Goal: Task Accomplishment & Management: Manage account settings

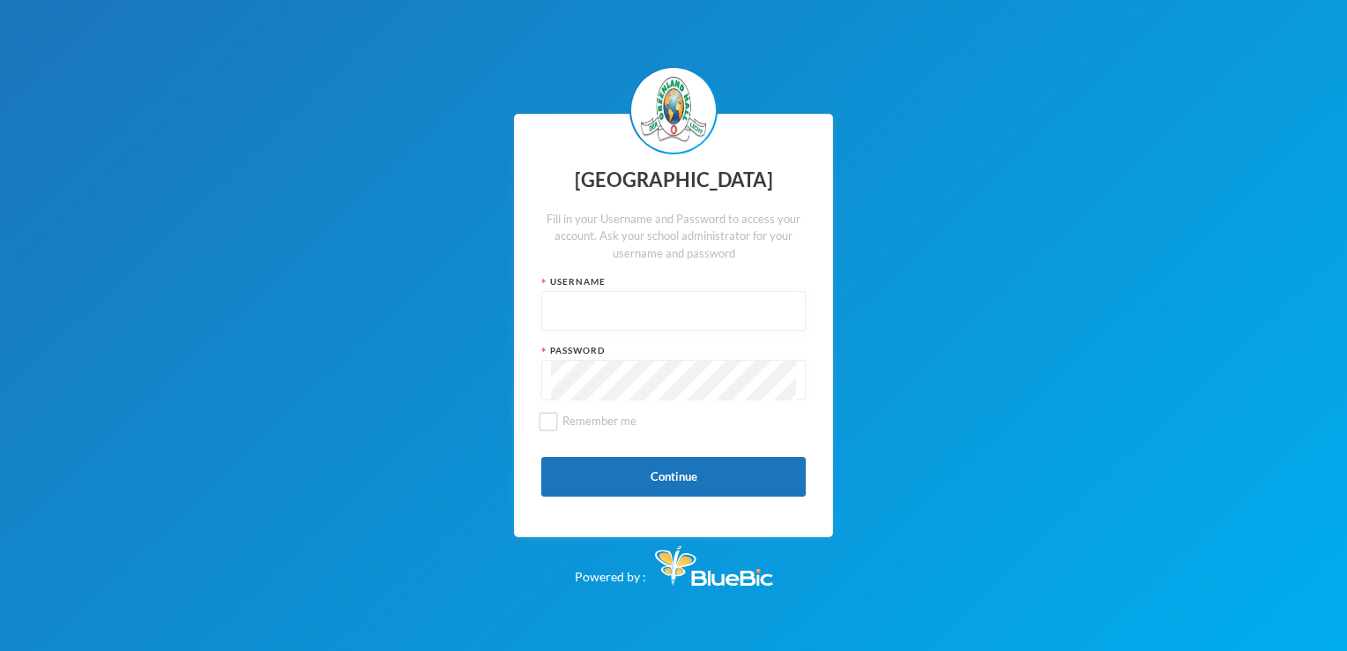
click at [632, 309] on input "text" at bounding box center [673, 312] width 245 height 40
click at [563, 309] on input "PJ2-1-81" at bounding box center [673, 312] width 245 height 40
type input "pj2-1-81"
click at [659, 481] on button "Continue" at bounding box center [673, 477] width 265 height 40
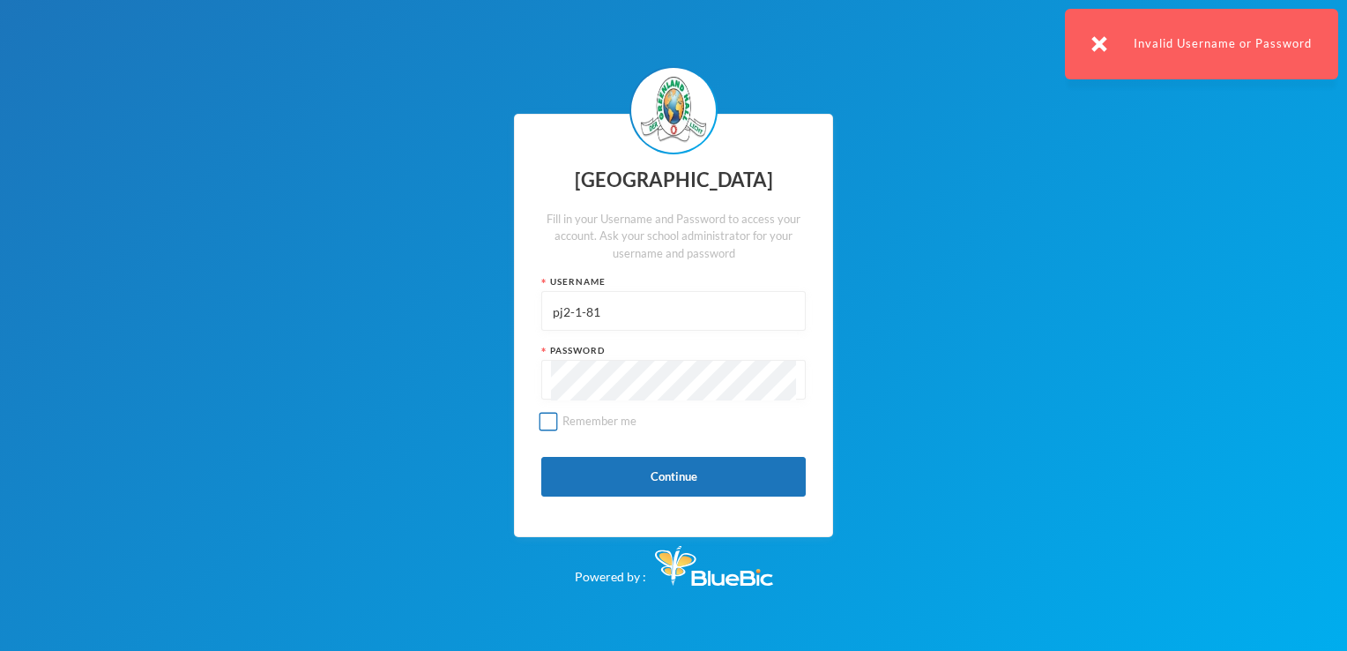
click at [553, 422] on input "Remember me" at bounding box center [549, 421] width 19 height 19
checkbox input "true"
click at [578, 313] on input "pj2-1-81" at bounding box center [673, 312] width 245 height 40
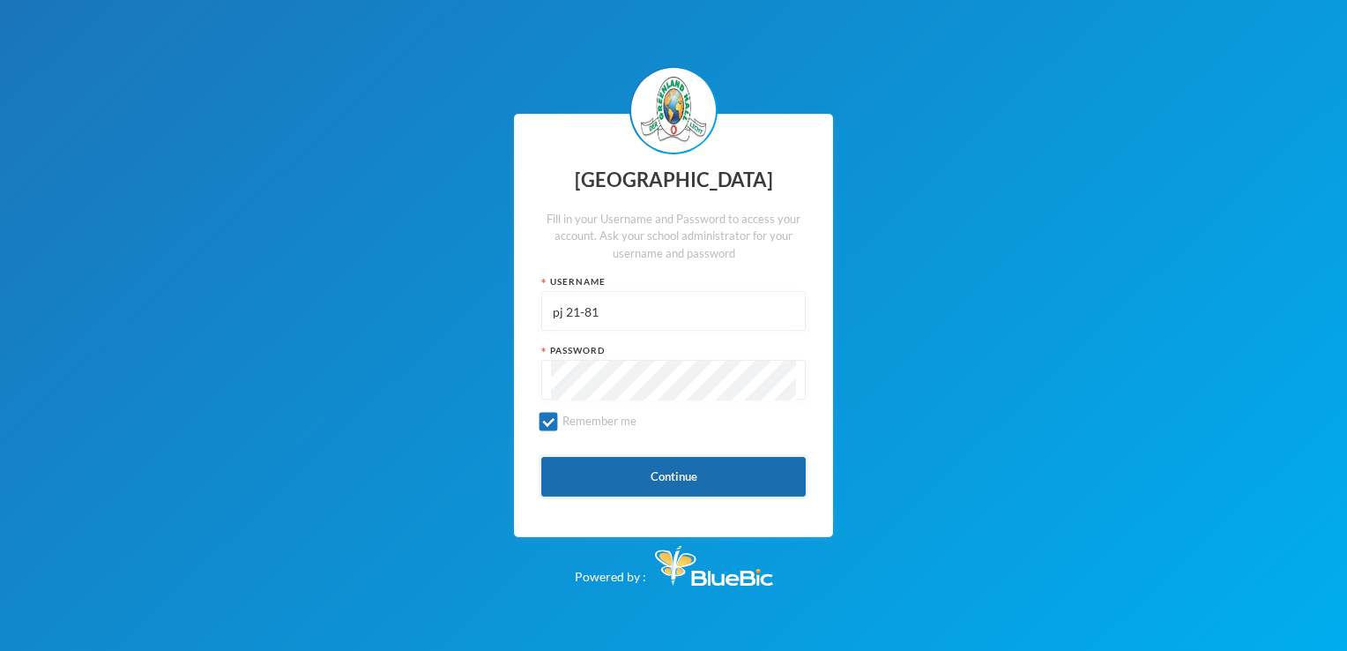
click at [627, 491] on button "Continue" at bounding box center [673, 477] width 265 height 40
click at [574, 311] on input "pj 21-81" at bounding box center [673, 312] width 245 height 40
type input "p-j21-81"
click at [675, 473] on button "Continue" at bounding box center [673, 477] width 265 height 40
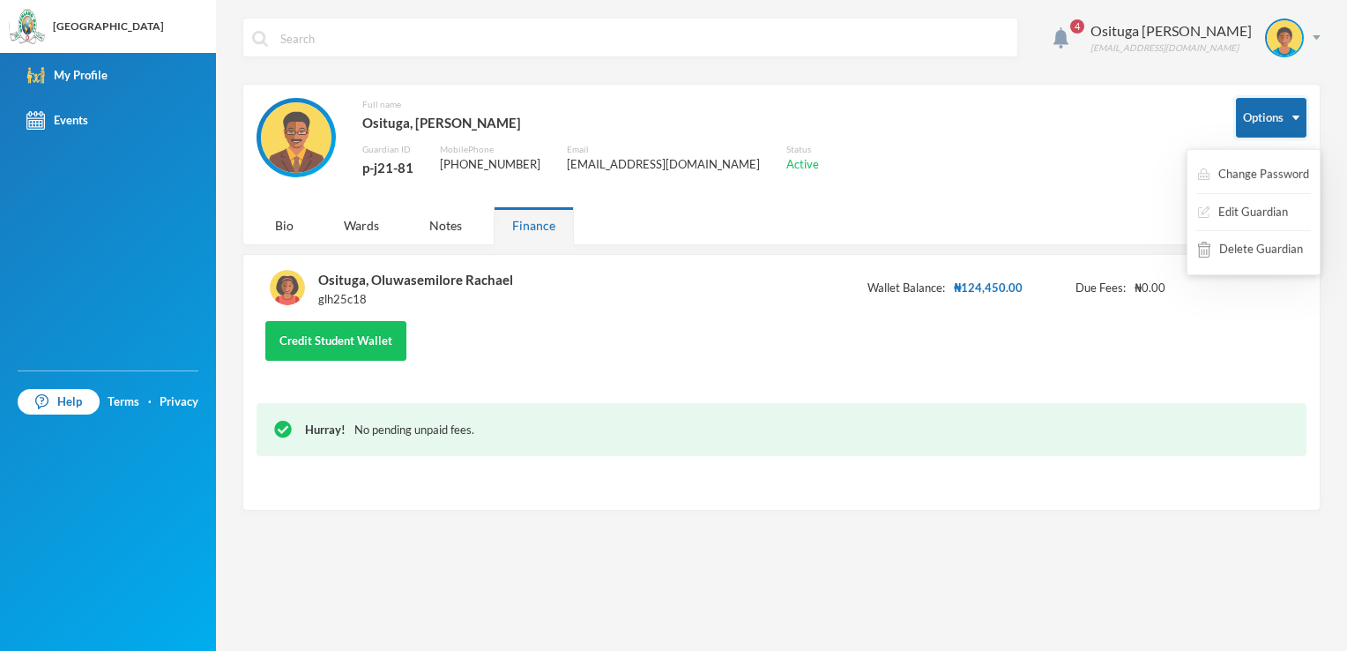
click at [1299, 118] on img "button" at bounding box center [1296, 118] width 7 height 4
drag, startPoint x: 1229, startPoint y: 532, endPoint x: 659, endPoint y: 513, distance: 570.8
click at [659, 513] on div "4 Osituga [PERSON_NAME] [EMAIL_ADDRESS][DOMAIN_NAME] Options Full name Osituga,…" at bounding box center [781, 325] width 1131 height 651
click at [448, 223] on div "Notes" at bounding box center [446, 225] width 70 height 38
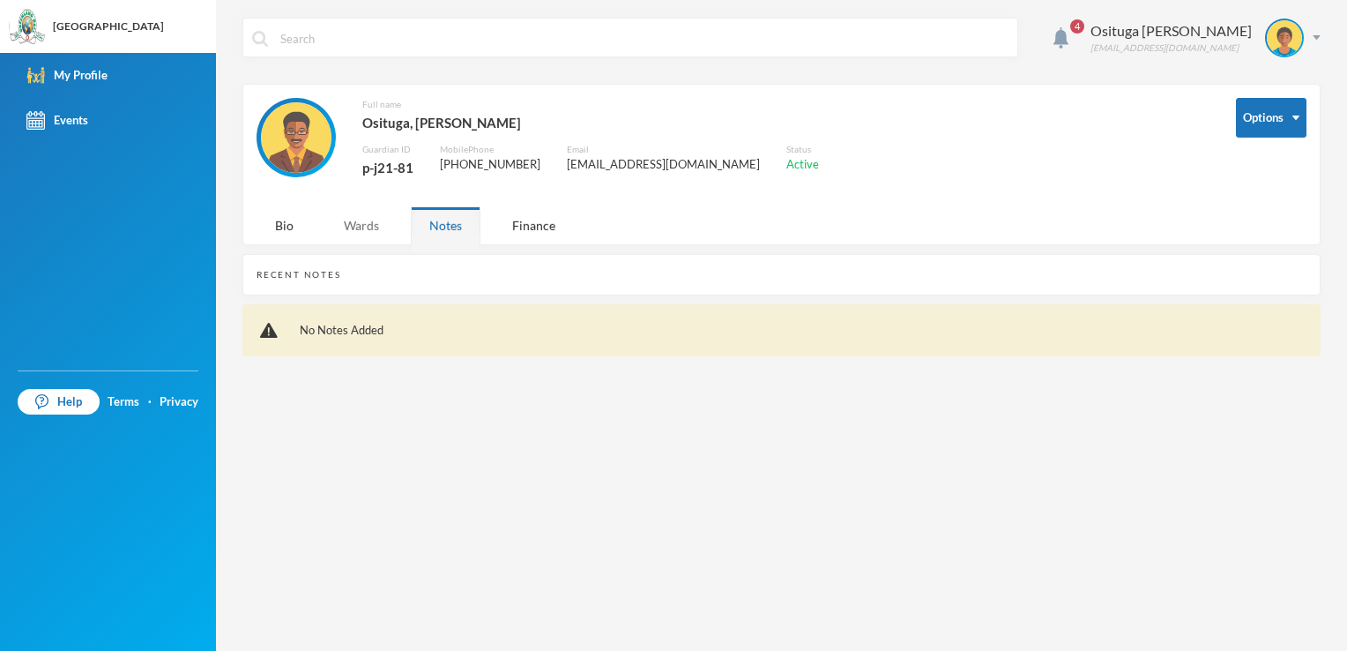
click at [363, 227] on div "Wards" at bounding box center [361, 225] width 72 height 38
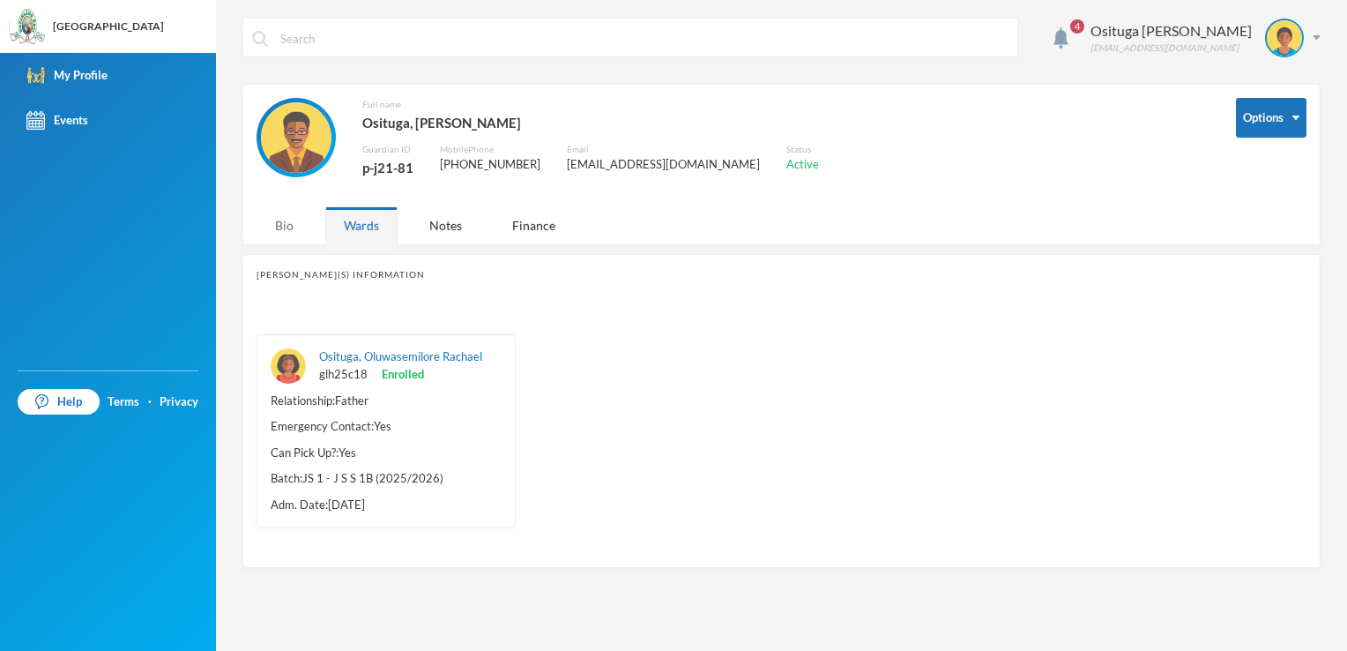
click at [287, 220] on div "Bio" at bounding box center [285, 225] width 56 height 38
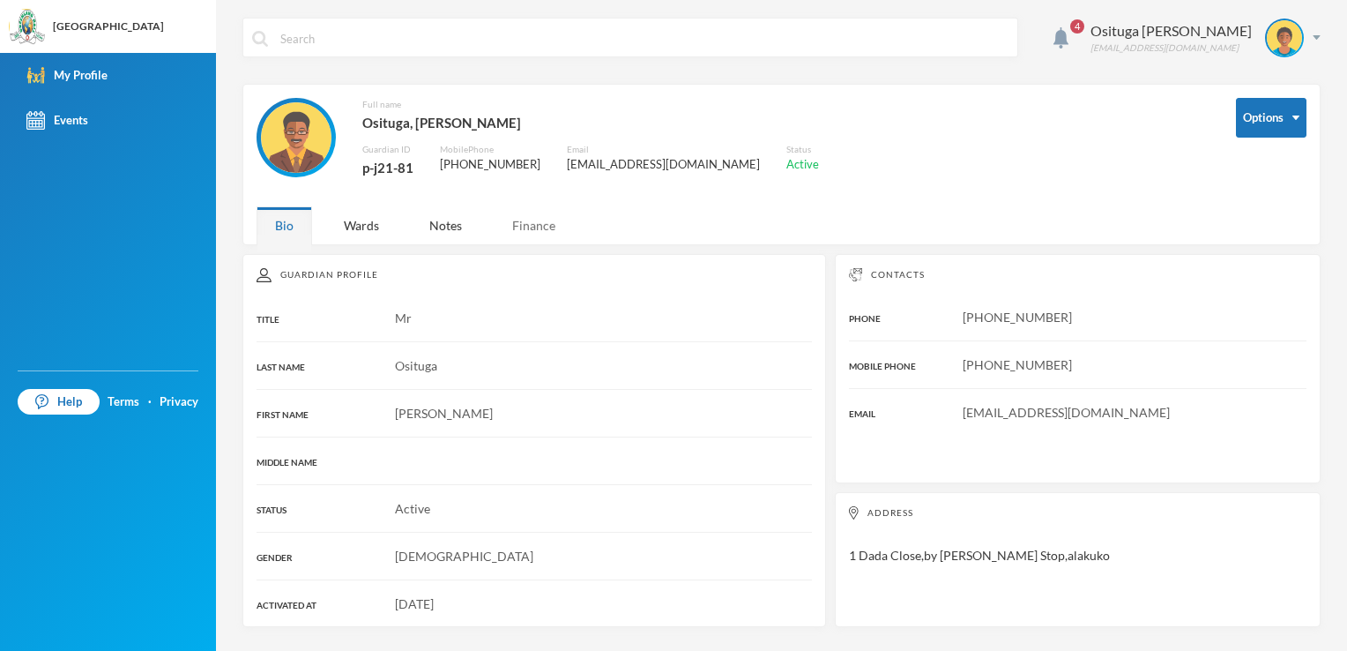
click at [540, 220] on div "Finance" at bounding box center [534, 225] width 80 height 38
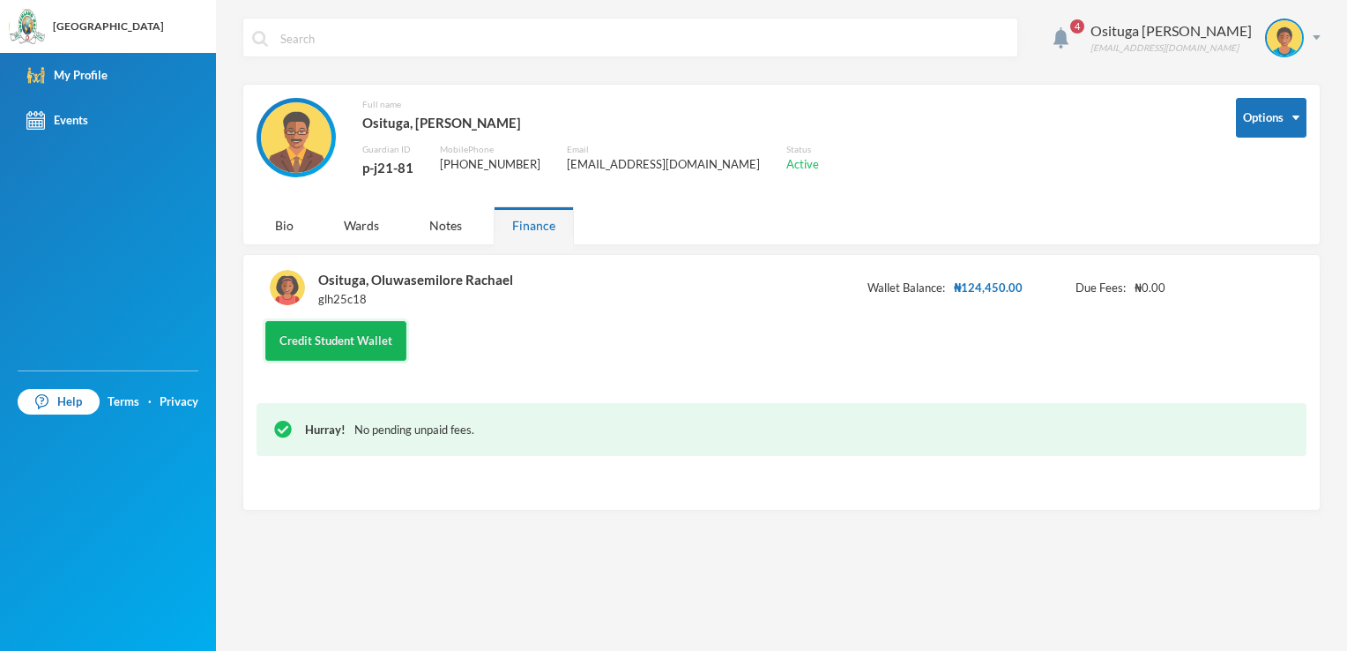
click at [356, 340] on button "Credit Student Wallet" at bounding box center [335, 341] width 141 height 40
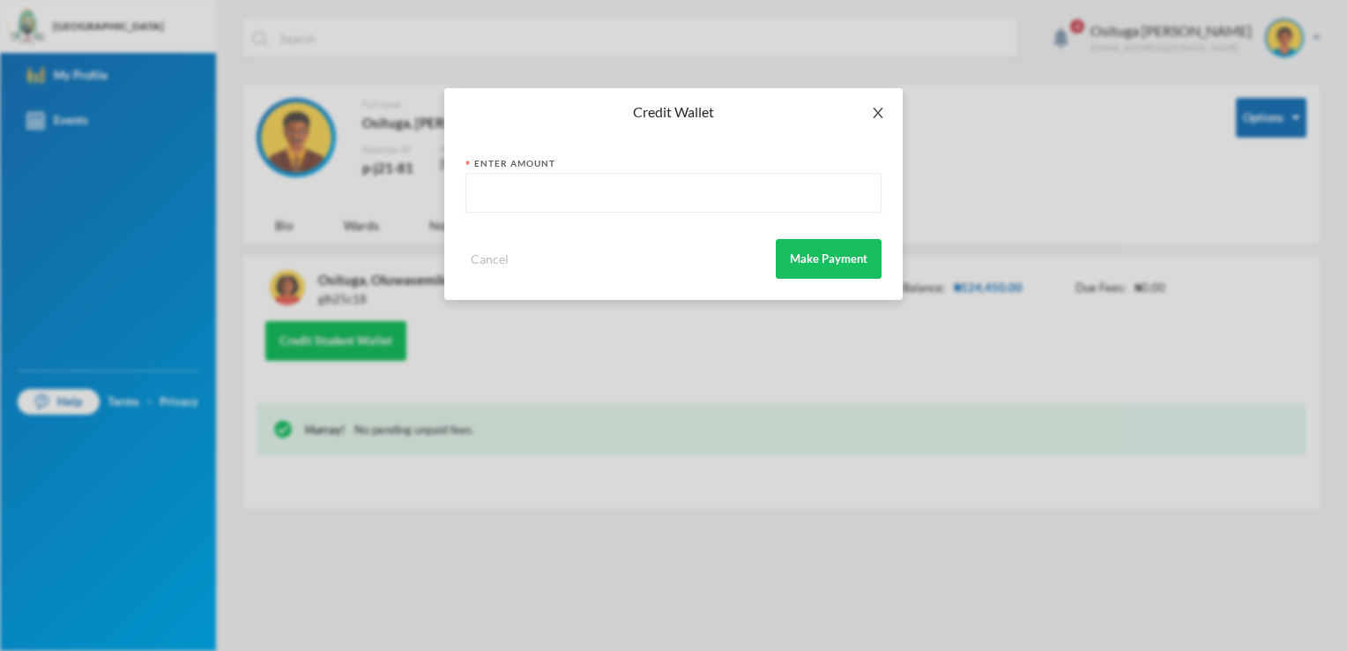
click at [882, 109] on icon "icon: close" at bounding box center [878, 113] width 14 height 14
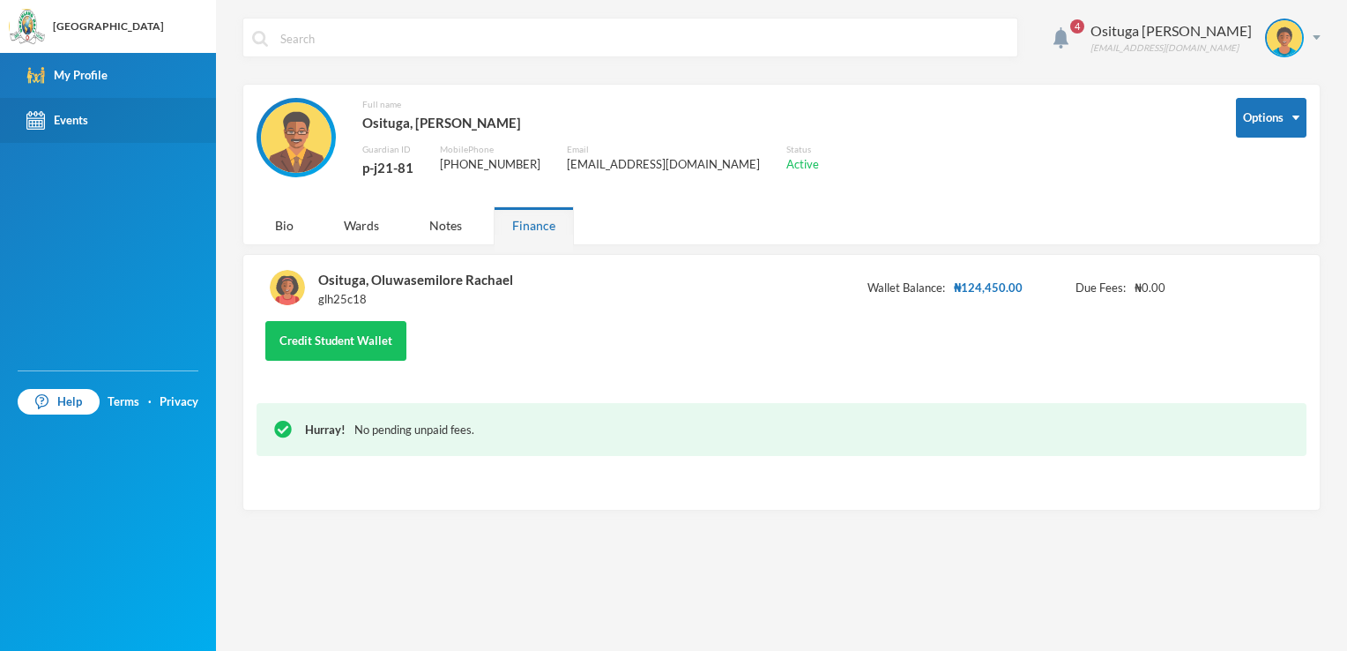
click at [34, 119] on img at bounding box center [35, 120] width 19 height 19
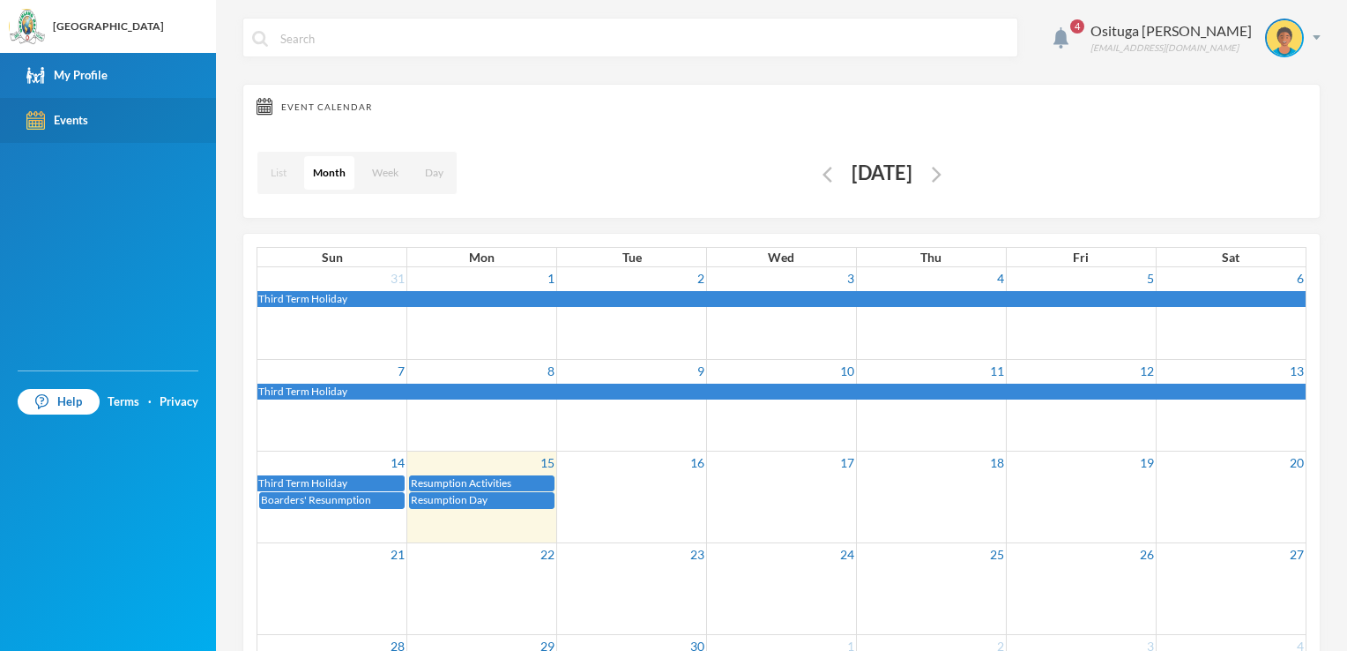
click at [295, 182] on button "List" at bounding box center [279, 173] width 34 height 34
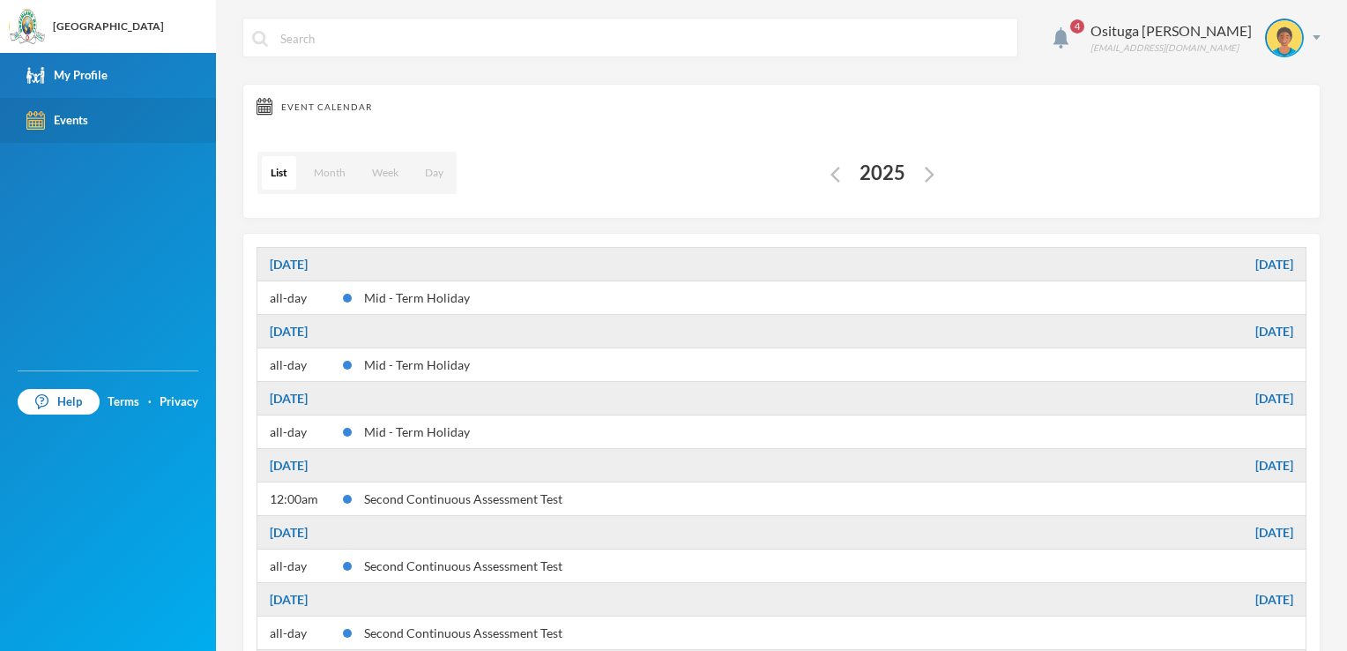
click at [1084, 26] on span "4" at bounding box center [1077, 26] width 14 height 14
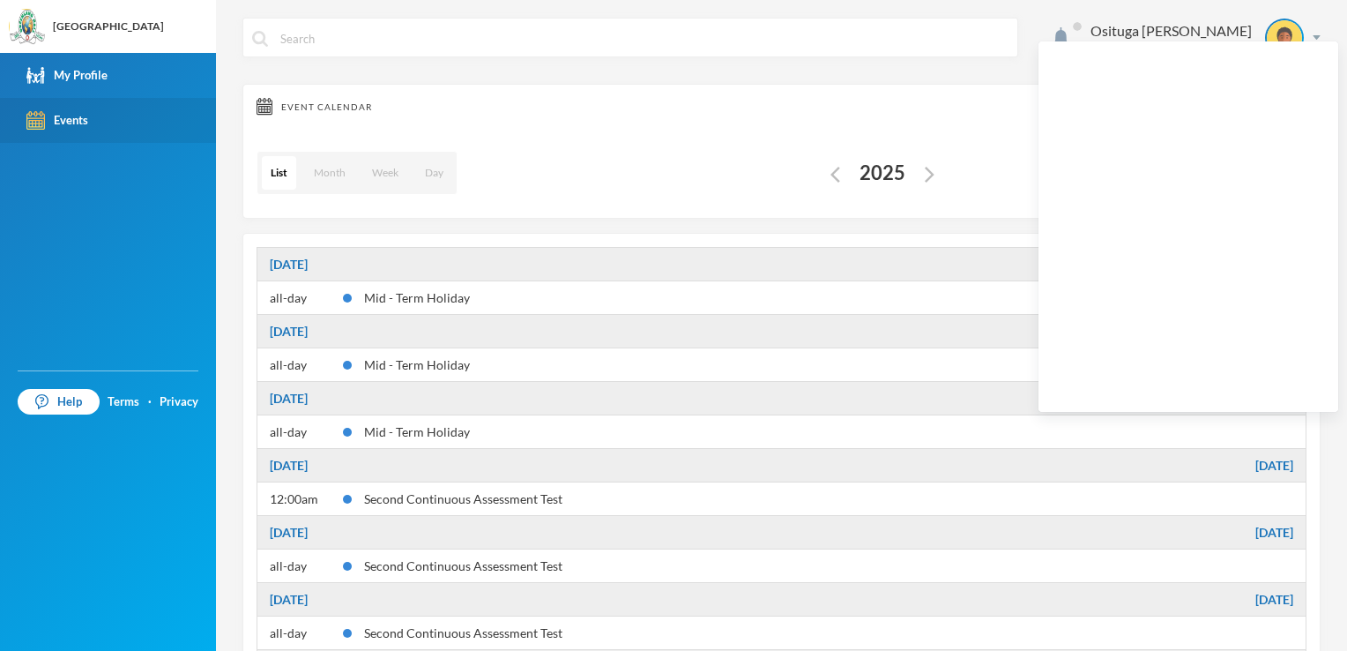
click at [978, 112] on div "Event Calendar" at bounding box center [782, 107] width 1050 height 18
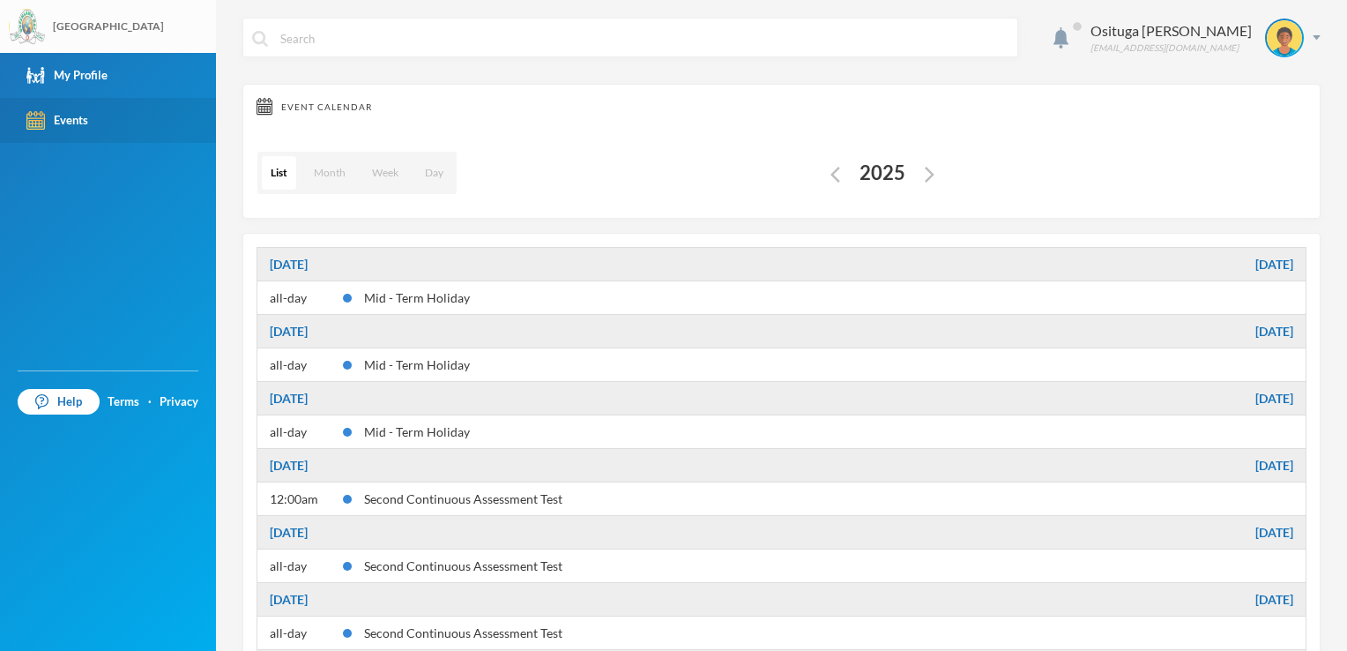
click at [27, 26] on img at bounding box center [27, 27] width 35 height 35
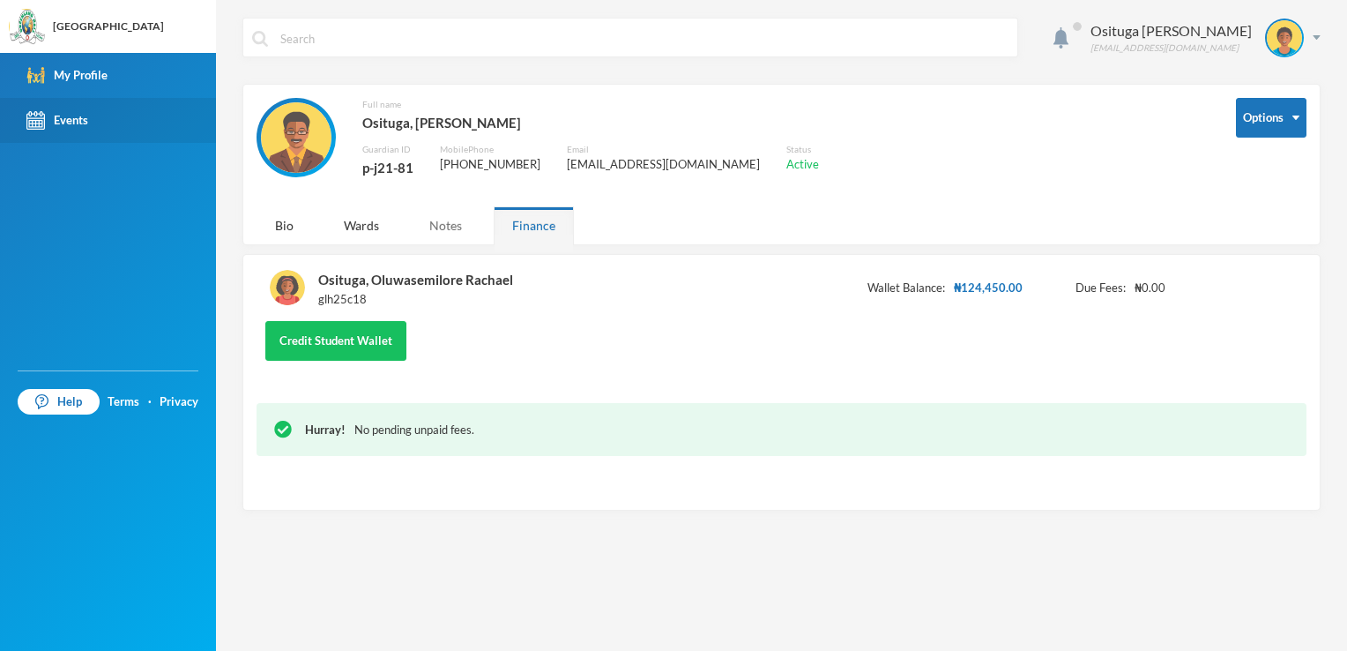
click at [442, 217] on div "Notes" at bounding box center [446, 225] width 70 height 38
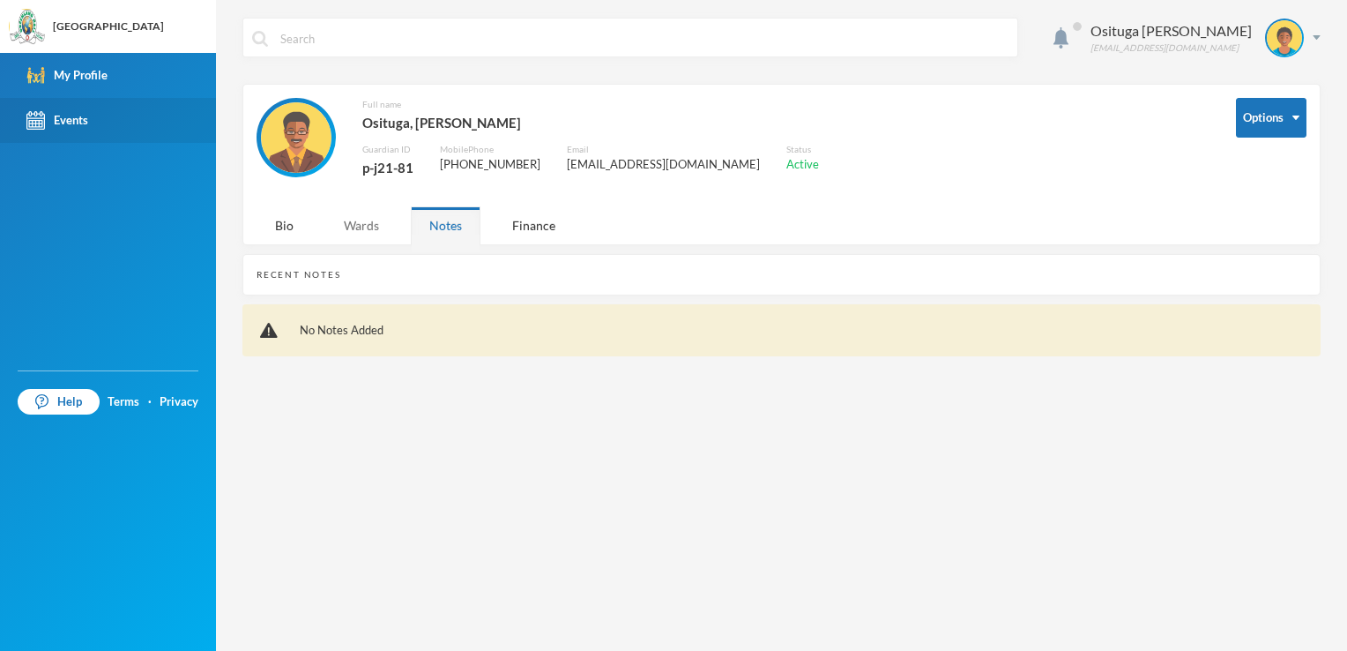
click at [356, 224] on div "Wards" at bounding box center [361, 225] width 72 height 38
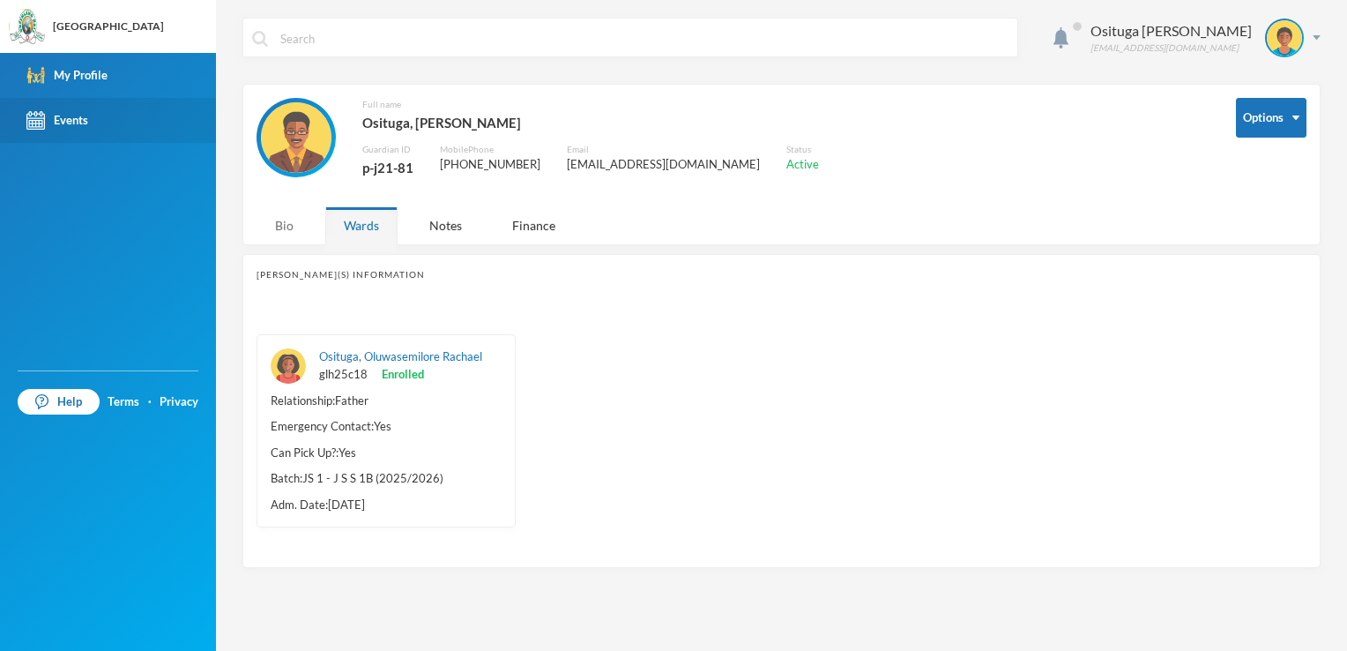
click at [265, 226] on div "Bio" at bounding box center [285, 225] width 56 height 38
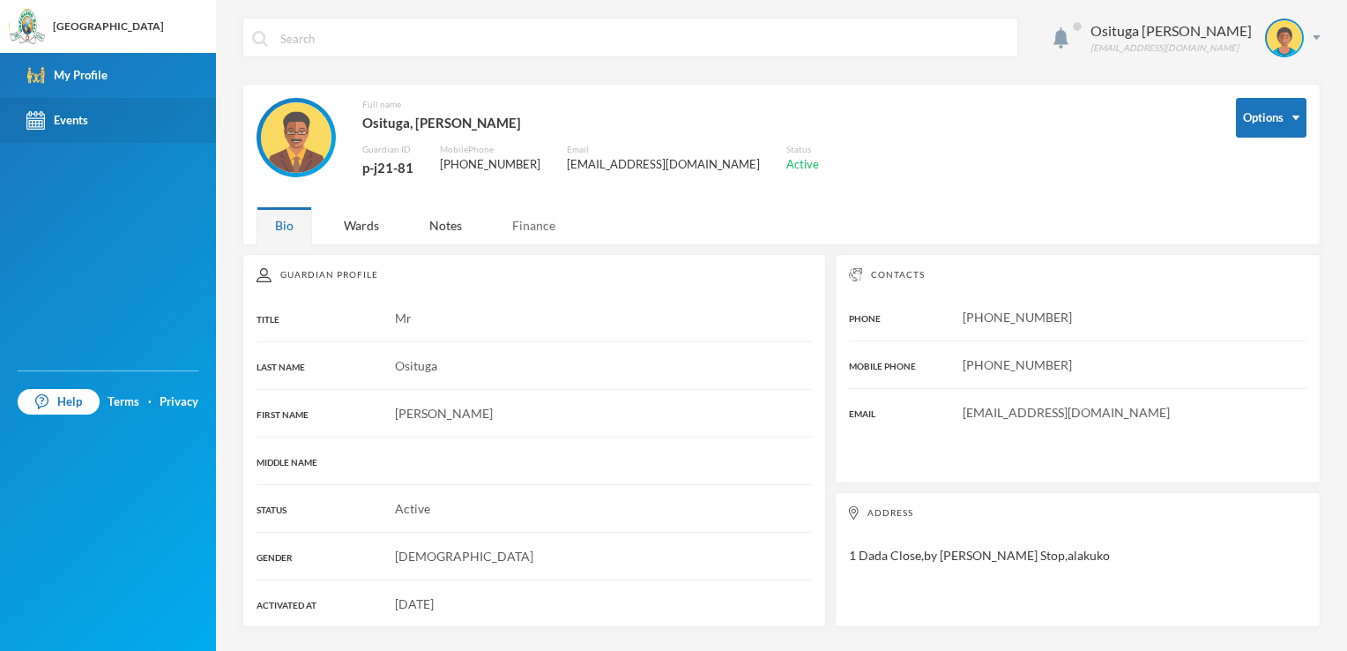
click at [547, 224] on div "Finance" at bounding box center [534, 225] width 80 height 38
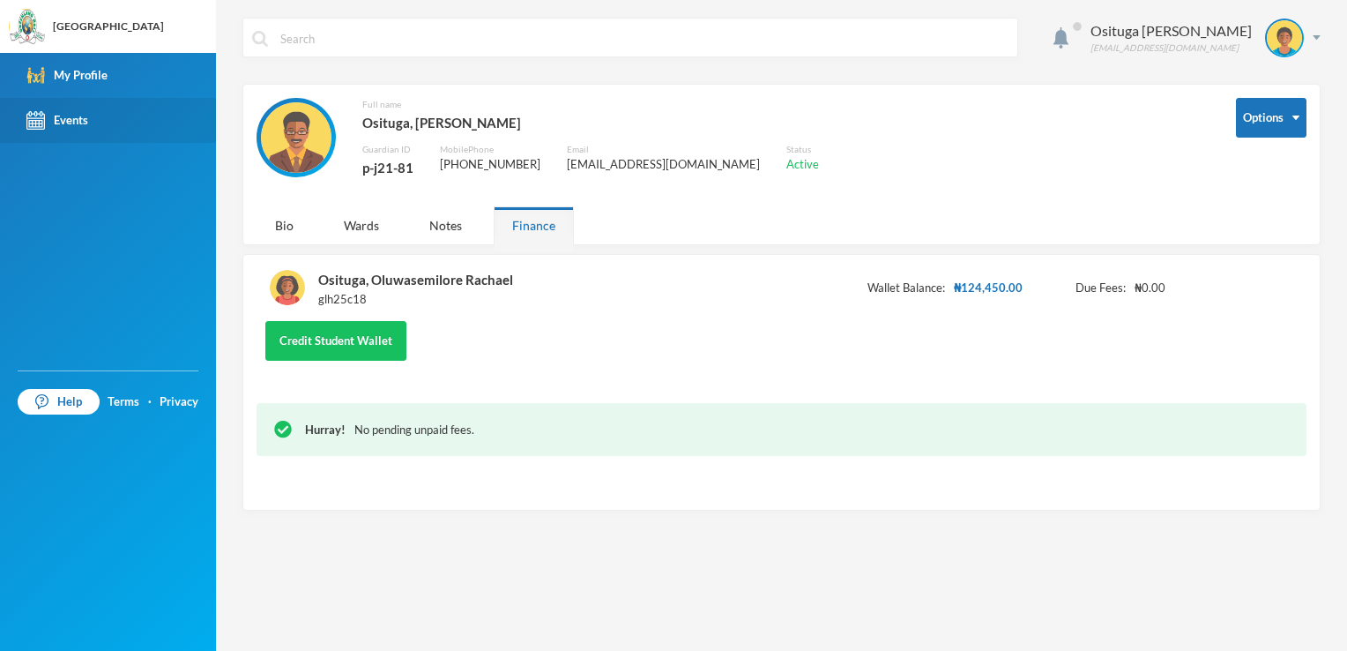
click at [976, 284] on span "₦124,450.00" at bounding box center [988, 289] width 69 height 18
click at [494, 336] on div "Credit Student Wallet" at bounding box center [782, 341] width 1050 height 40
